Goal: Find specific page/section: Find specific page/section

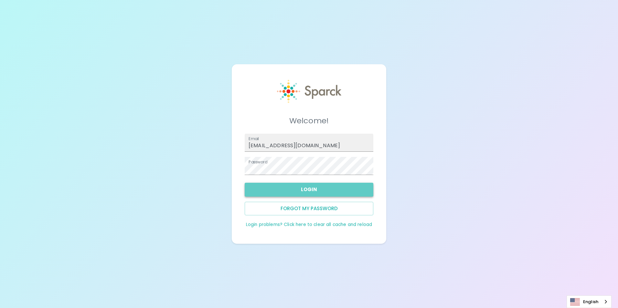
click at [294, 184] on button "Login" at bounding box center [309, 190] width 129 height 14
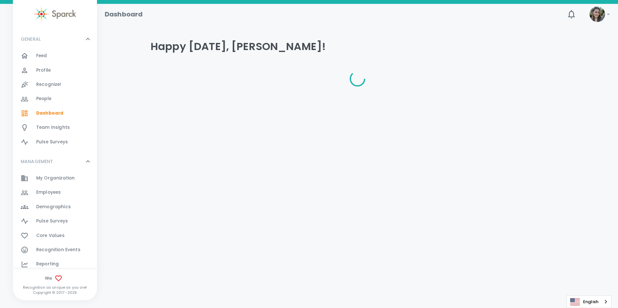
click at [293, 120] on html "Skip Navigation Dashboard ! GENERAL 0 Feed 0 Profile 0 Recognize! 0 People 0 Da…" at bounding box center [309, 60] width 618 height 120
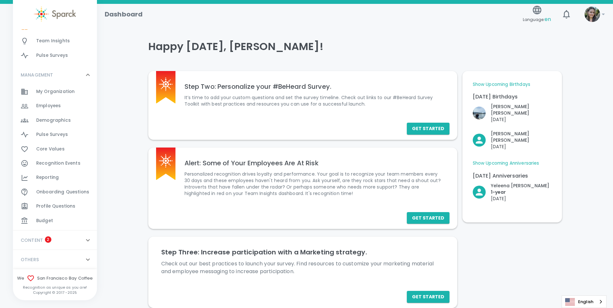
click at [53, 104] on span "Employees" at bounding box center [48, 106] width 25 height 6
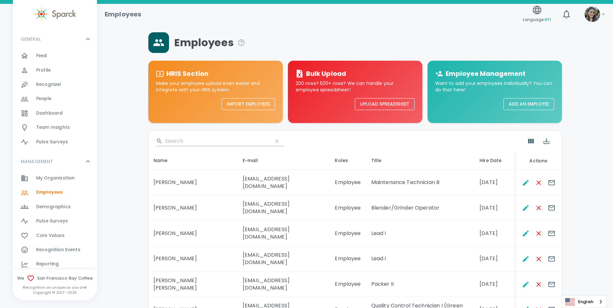
click at [206, 138] on input "Search" at bounding box center [216, 141] width 102 height 10
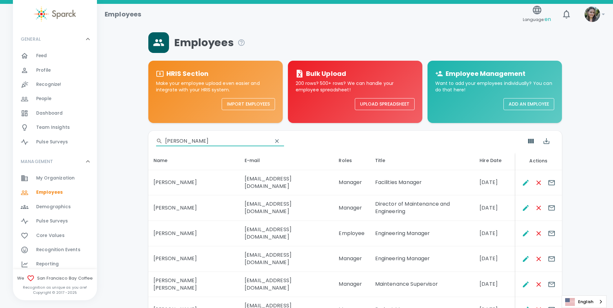
type input "[PERSON_NAME]"
click at [554, 204] on icon "Send E-mails" at bounding box center [552, 208] width 8 height 8
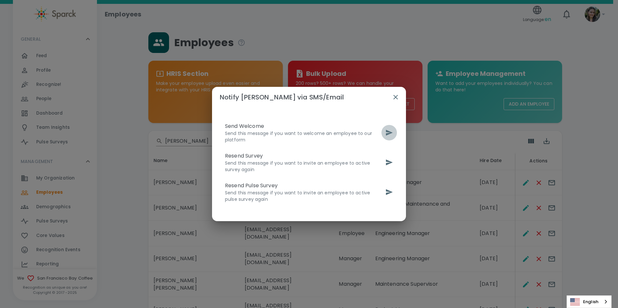
click at [388, 132] on icon "send" at bounding box center [389, 133] width 7 height 6
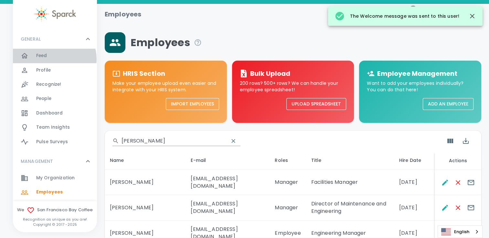
click at [54, 59] on div "Feed 0" at bounding box center [66, 55] width 61 height 9
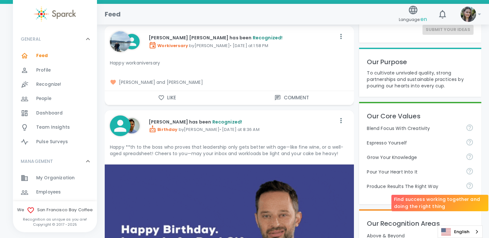
scroll to position [103, 0]
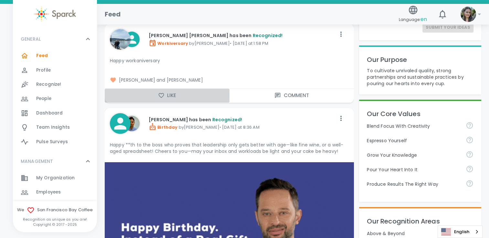
click at [169, 98] on button "Like" at bounding box center [167, 96] width 125 height 14
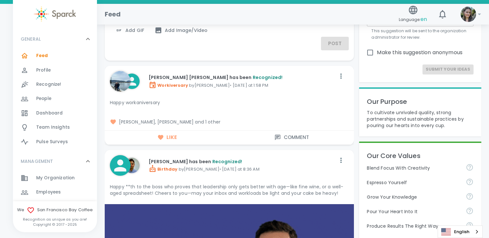
scroll to position [0, 0]
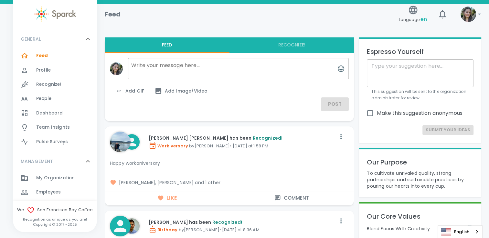
click at [55, 99] on div "People 0" at bounding box center [66, 98] width 61 height 9
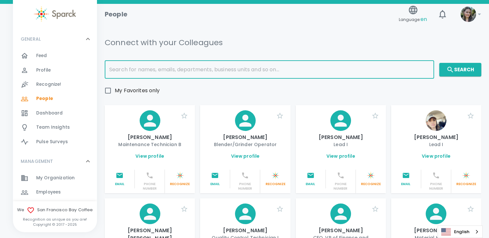
click at [129, 67] on input "text" at bounding box center [269, 70] width 329 height 18
type input "[PERSON_NAME]"
click at [461, 70] on button "Search" at bounding box center [460, 70] width 42 height 14
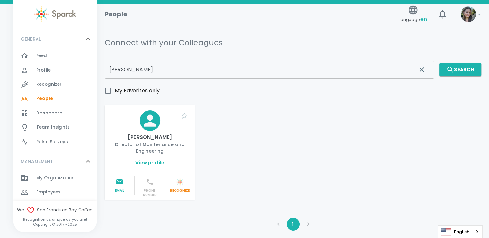
click at [153, 167] on div "View profile" at bounding box center [150, 165] width 90 height 22
click at [152, 162] on link "View profile" at bounding box center [149, 163] width 29 height 6
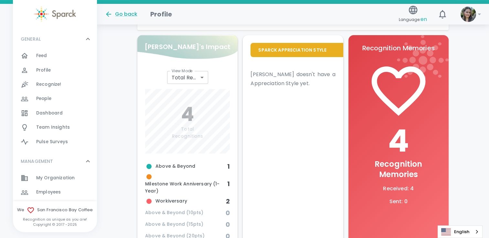
scroll to position [196, 0]
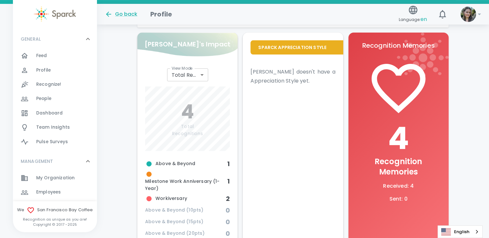
click at [410, 111] on icon at bounding box center [398, 88] width 65 height 65
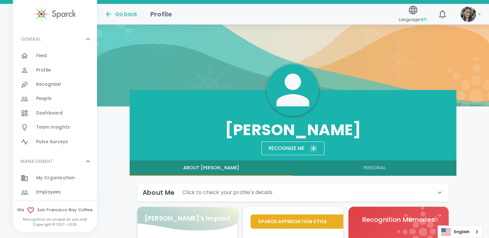
scroll to position [21, 0]
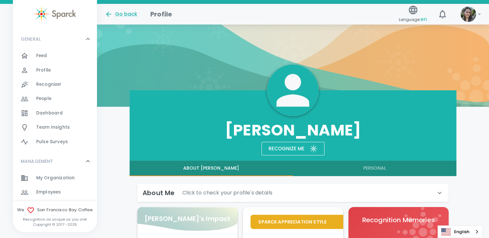
click at [368, 167] on button "Personal" at bounding box center [374, 169] width 163 height 16
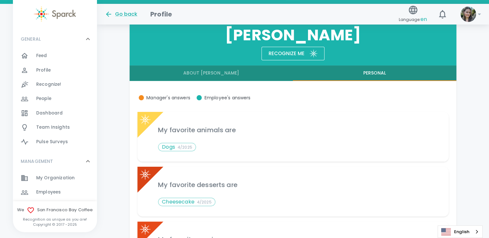
scroll to position [126, 0]
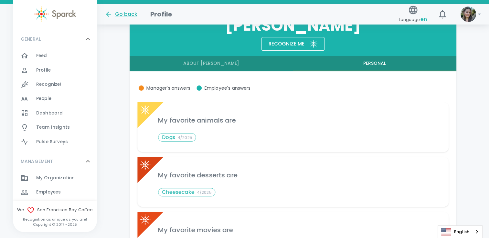
click at [215, 67] on button "About [PERSON_NAME]" at bounding box center [211, 64] width 163 height 16
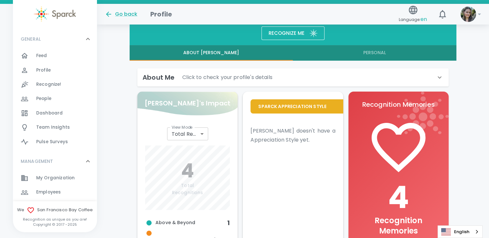
scroll to position [137, 0]
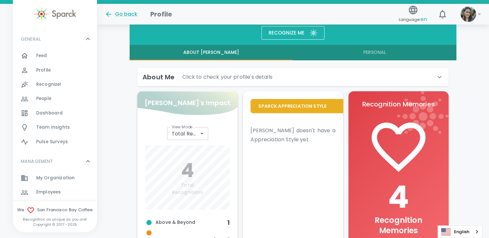
click at [436, 75] on icon at bounding box center [440, 77] width 8 height 8
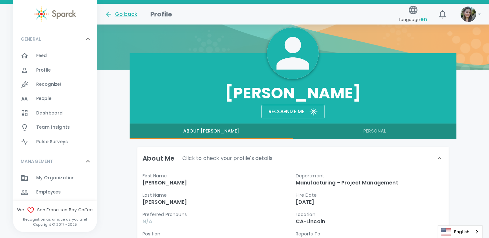
scroll to position [0, 0]
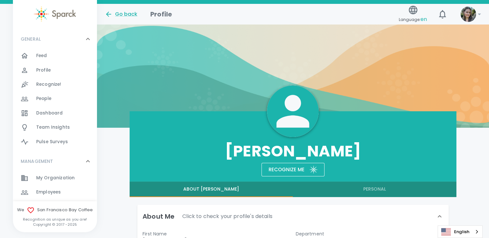
click at [43, 53] on span "Feed" at bounding box center [41, 56] width 11 height 6
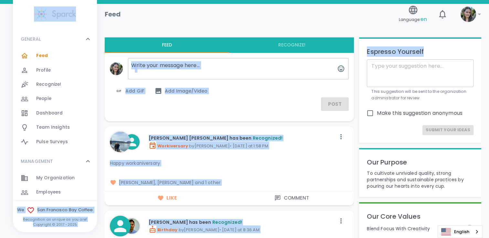
drag, startPoint x: 354, startPoint y: 60, endPoint x: 383, endPoint y: 25, distance: 45.5
click at [308, 25] on div "Feed Language: en 0 !" at bounding box center [291, 12] width 382 height 28
